Goal: Task Accomplishment & Management: Manage account settings

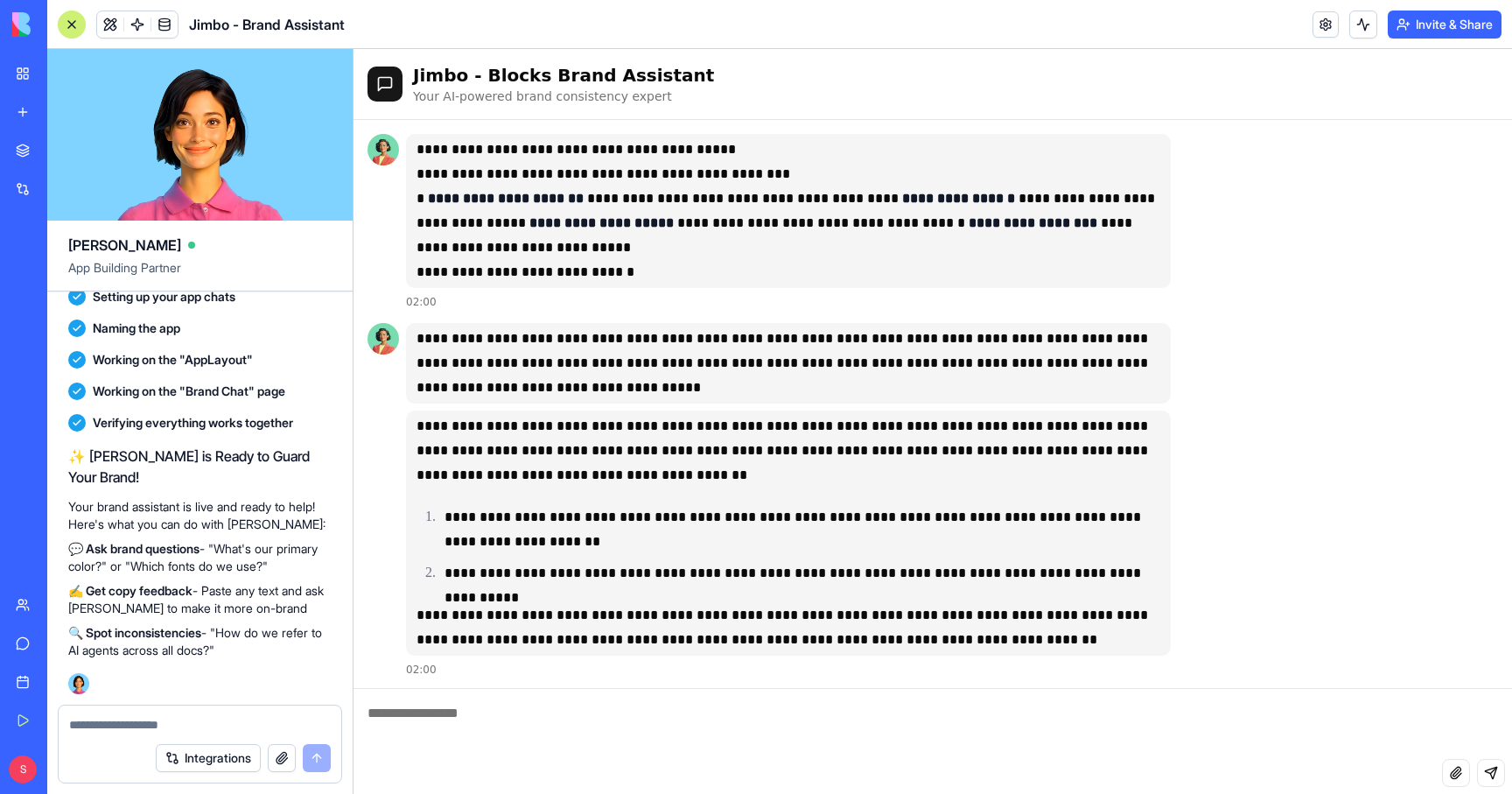
scroll to position [3, 0]
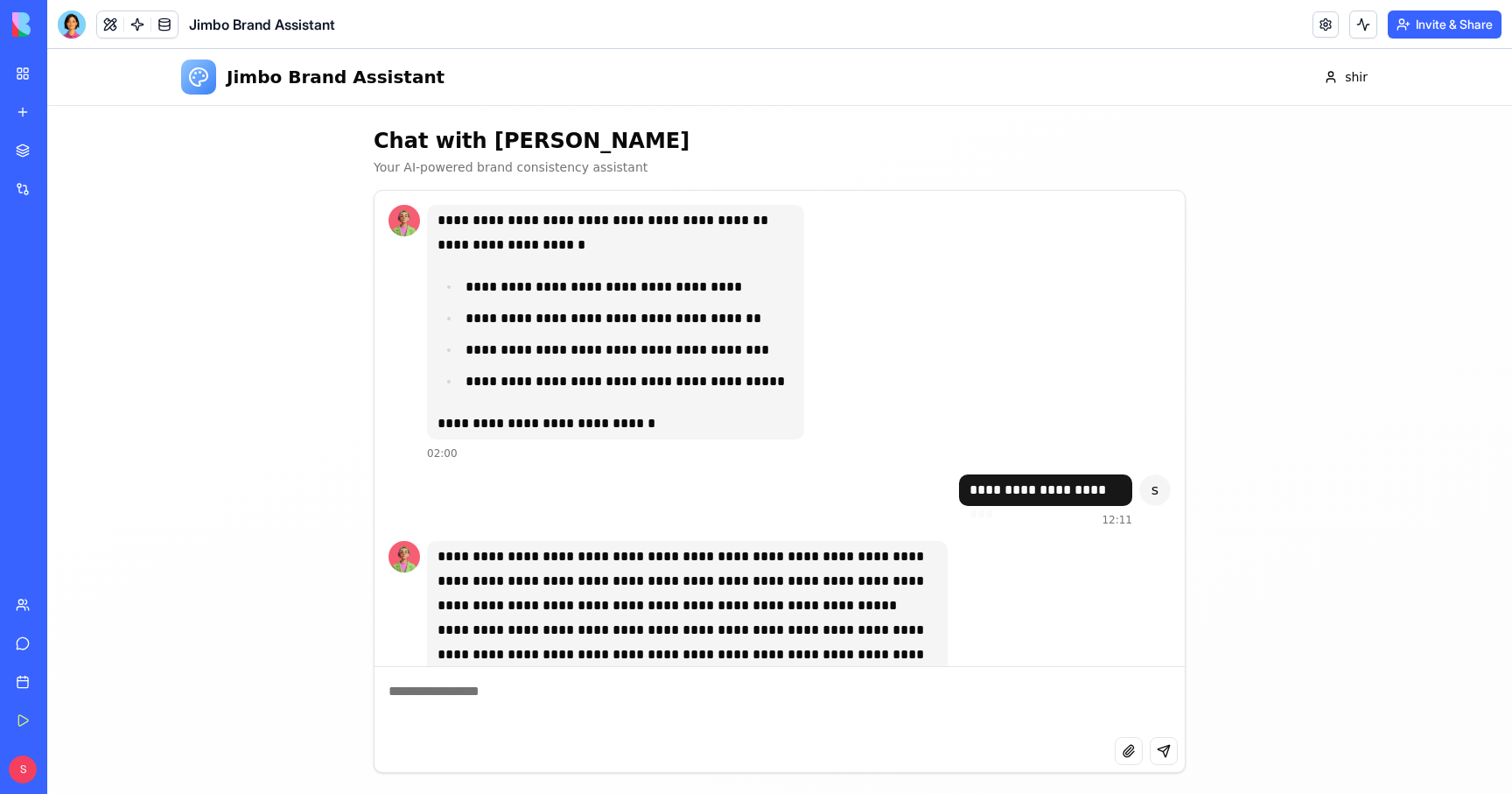
scroll to position [1531, 0]
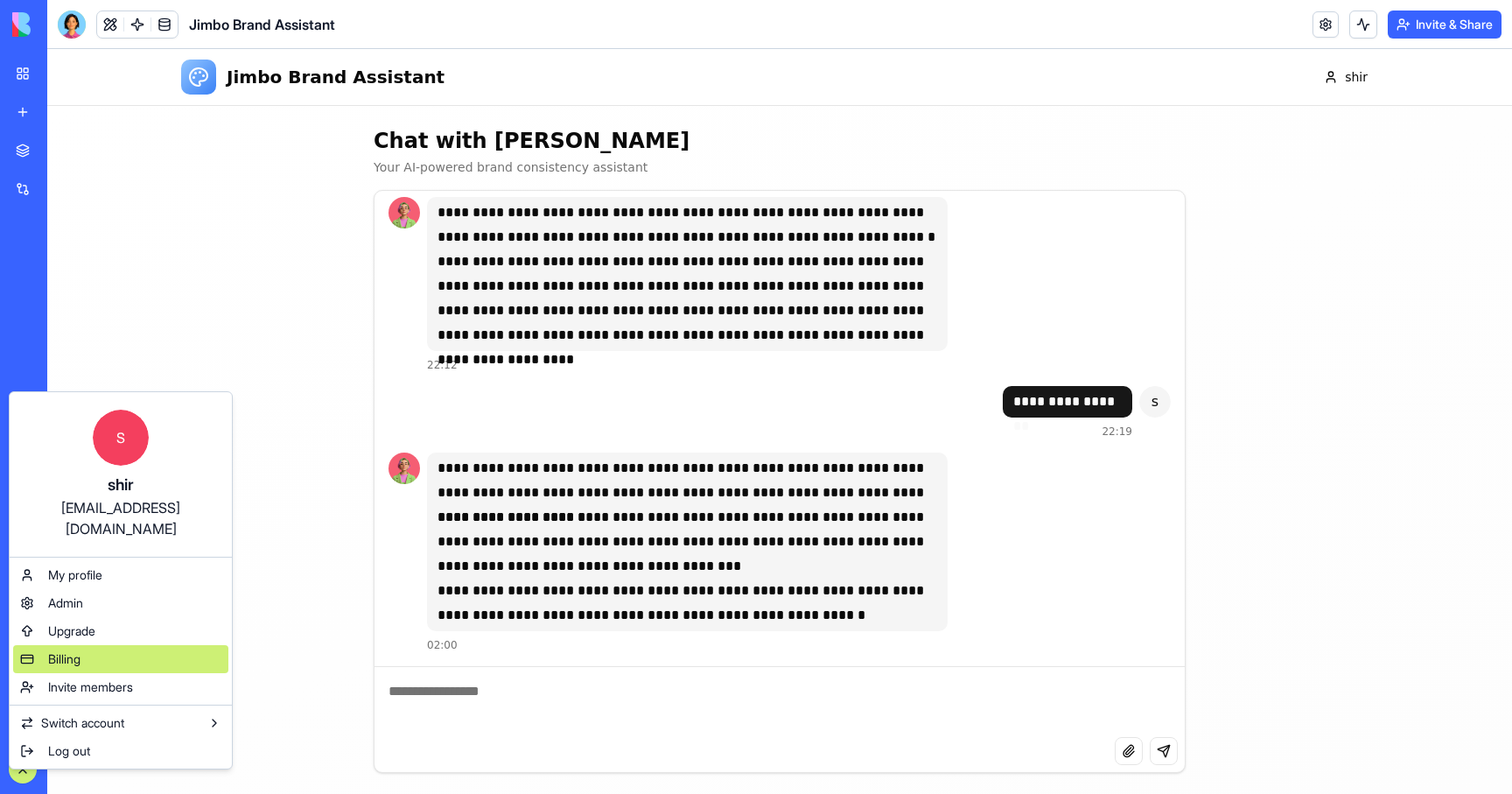
click at [85, 645] on div "Billing" at bounding box center [120, 659] width 216 height 28
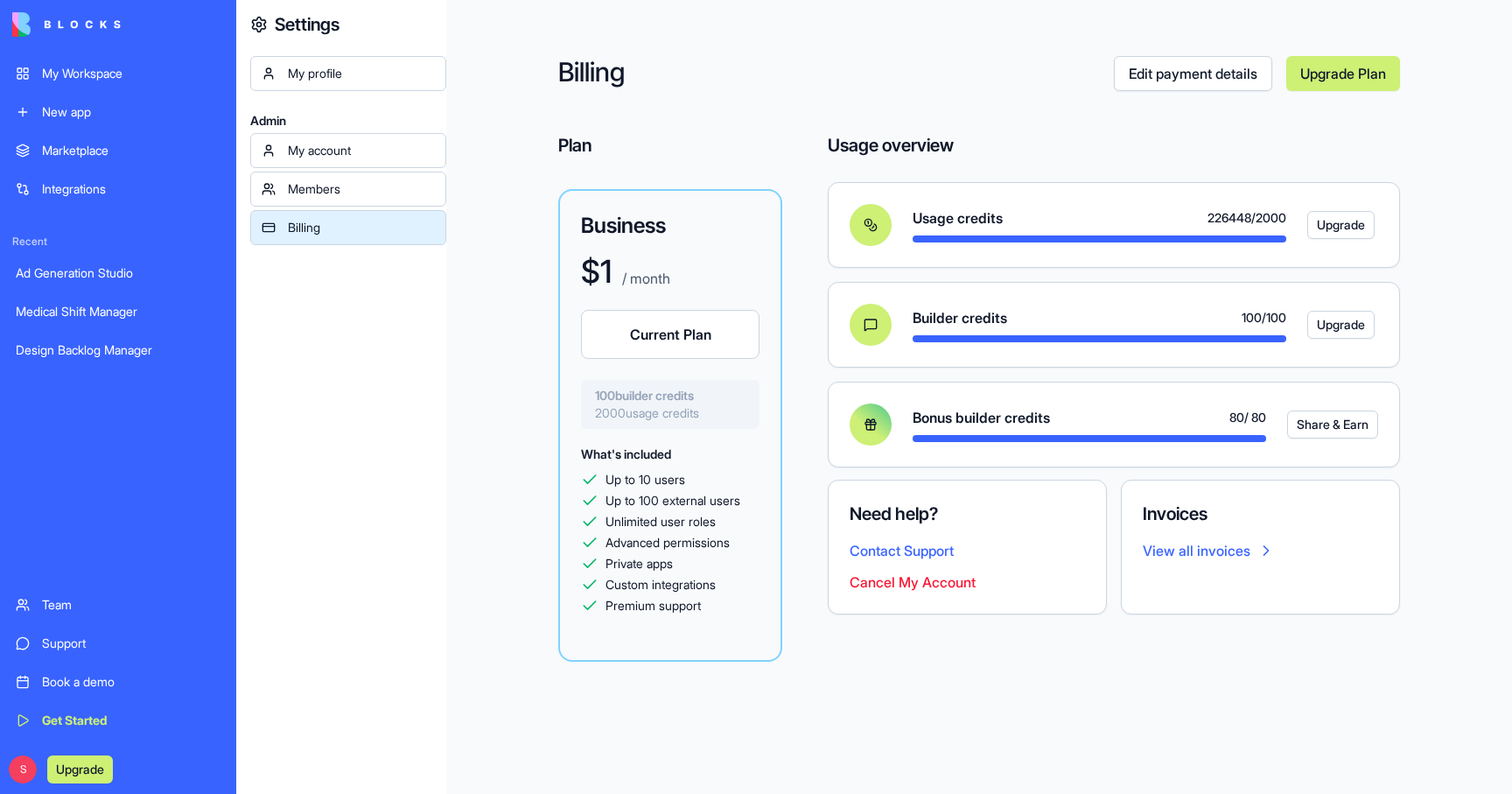
click at [1207, 553] on link "View all invoices" at bounding box center [1261, 551] width 236 height 21
